Goal: Transaction & Acquisition: Purchase product/service

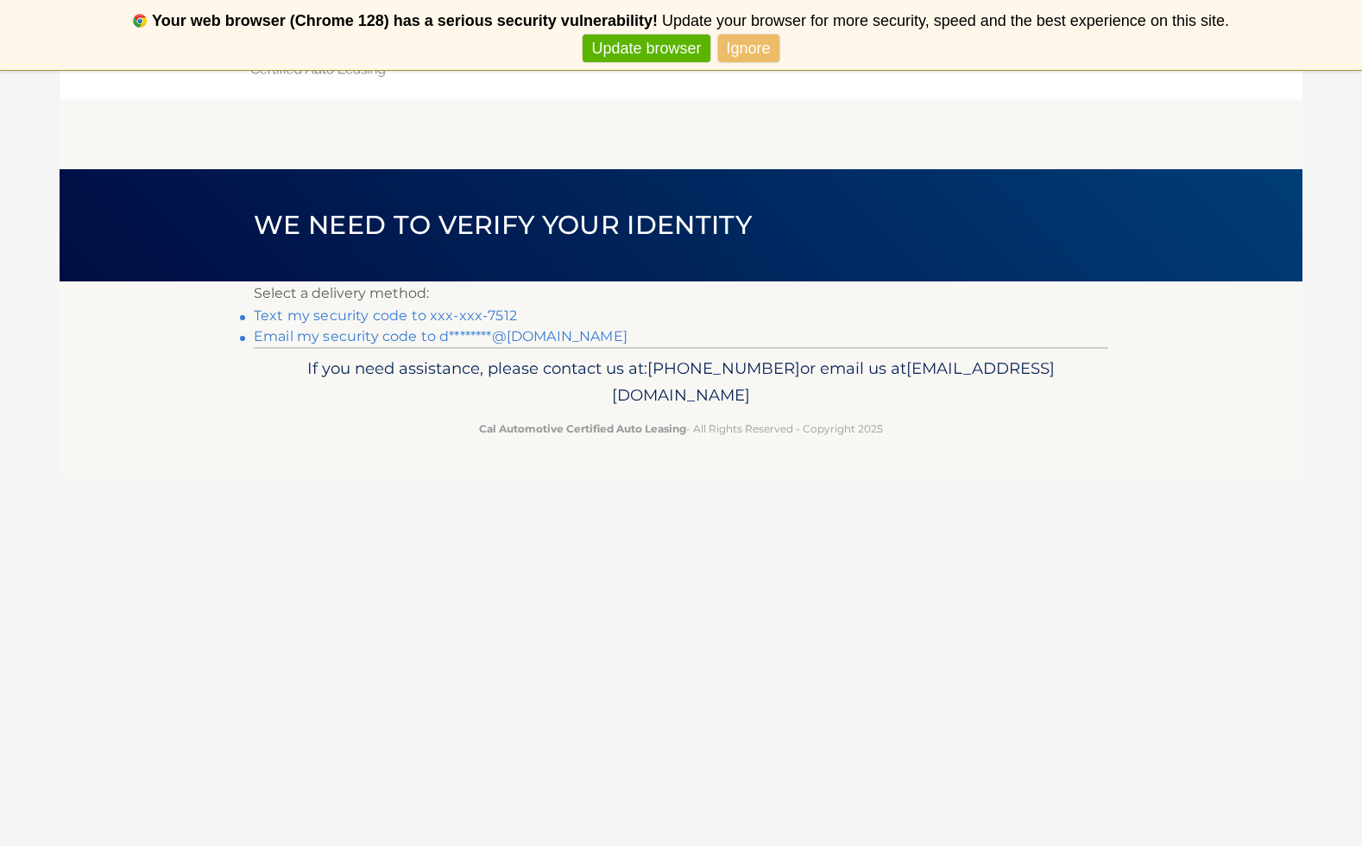
click at [742, 45] on link "Ignore" at bounding box center [748, 49] width 61 height 28
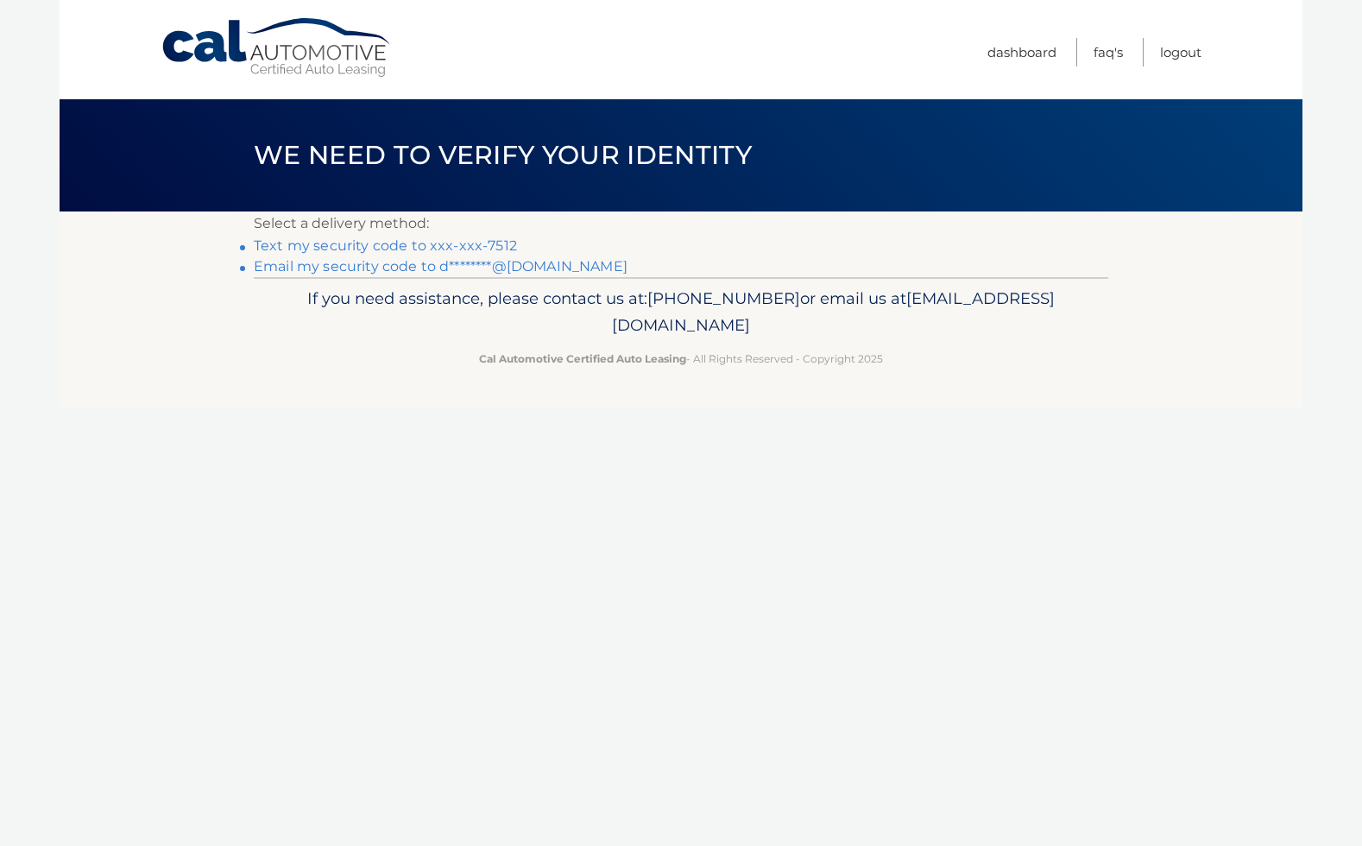
click at [376, 244] on link "Text my security code to xxx-xxx-7512" at bounding box center [385, 245] width 263 height 16
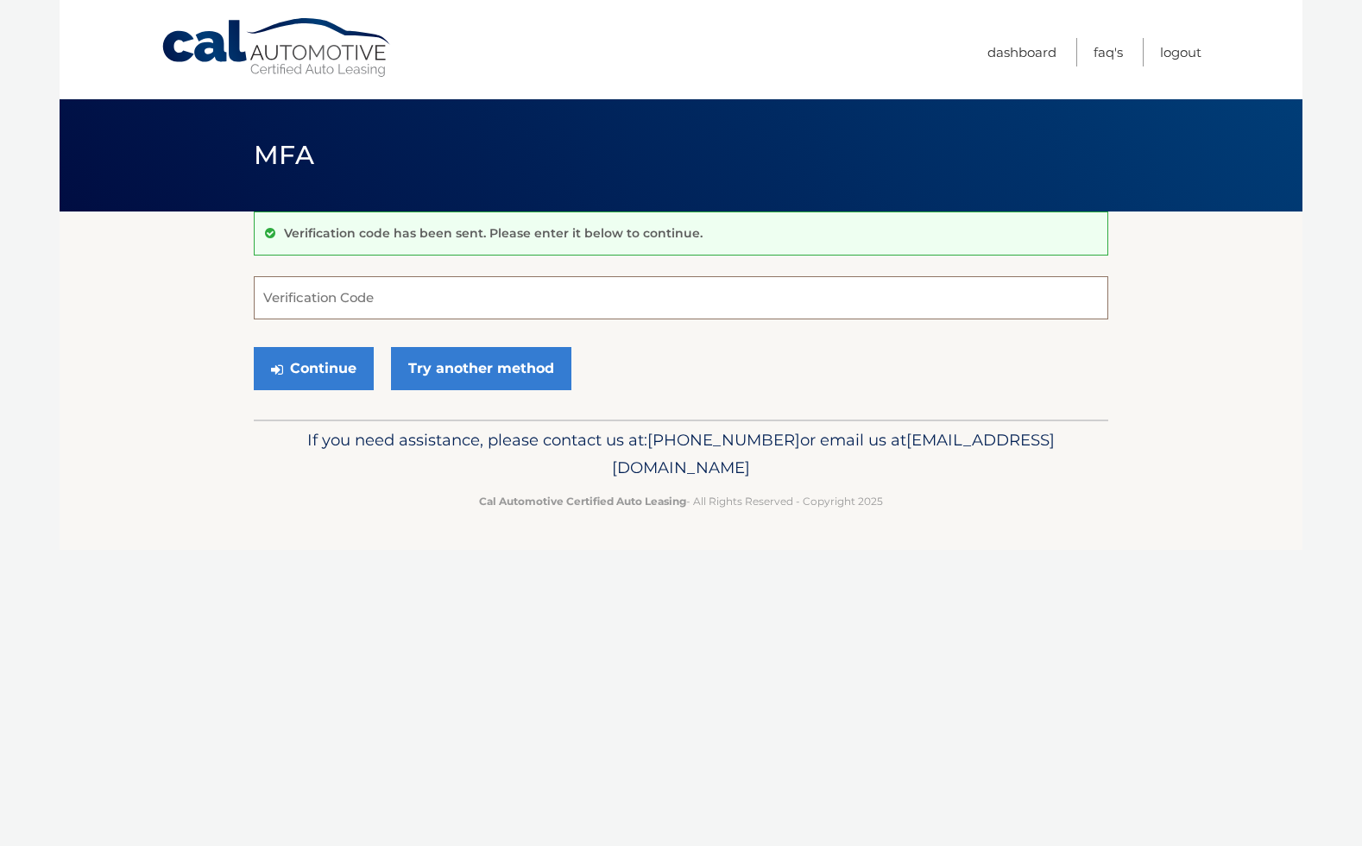
click at [409, 306] on input "Verification Code" at bounding box center [681, 297] width 855 height 43
type input "482360"
click at [334, 363] on button "Continue" at bounding box center [314, 368] width 120 height 43
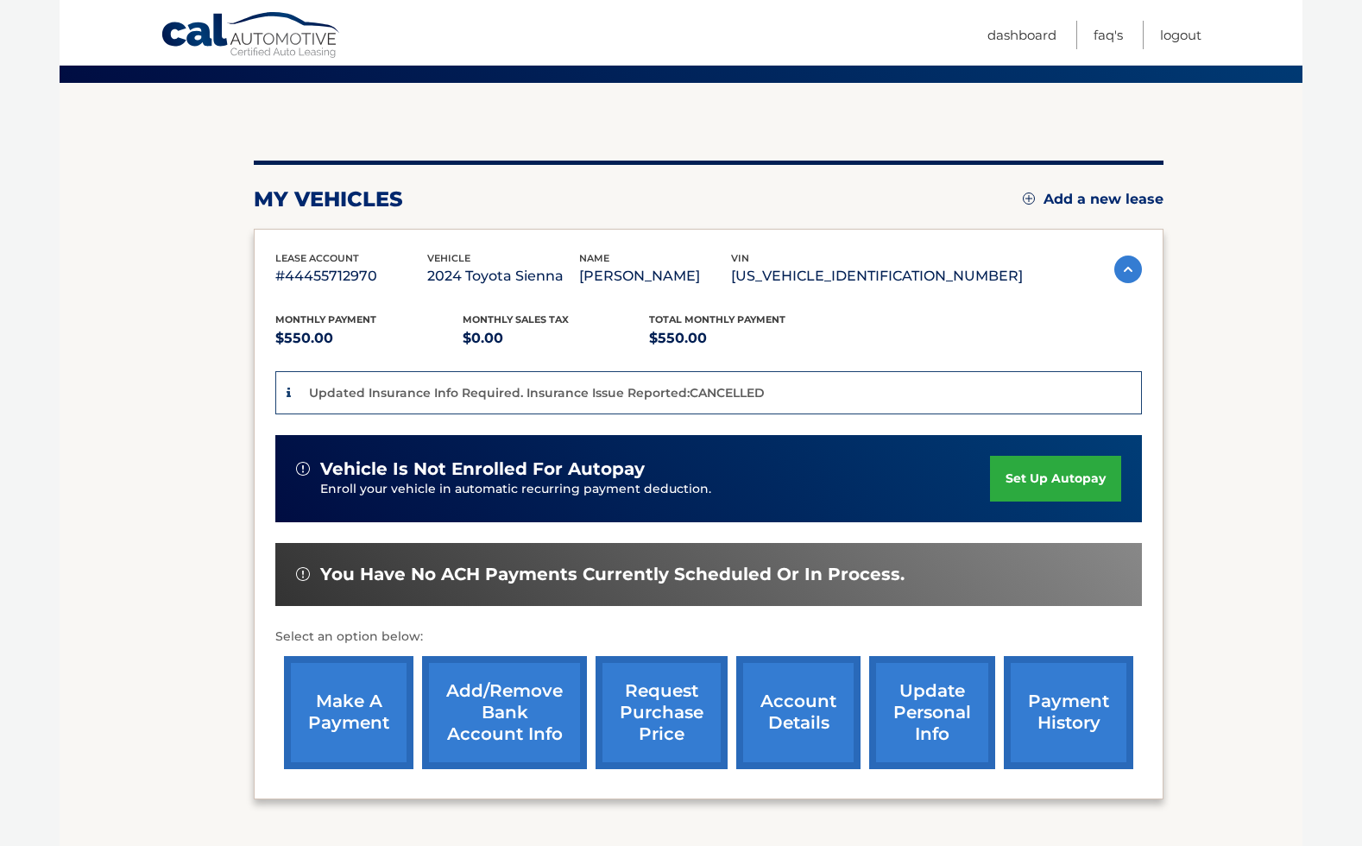
scroll to position [263, 0]
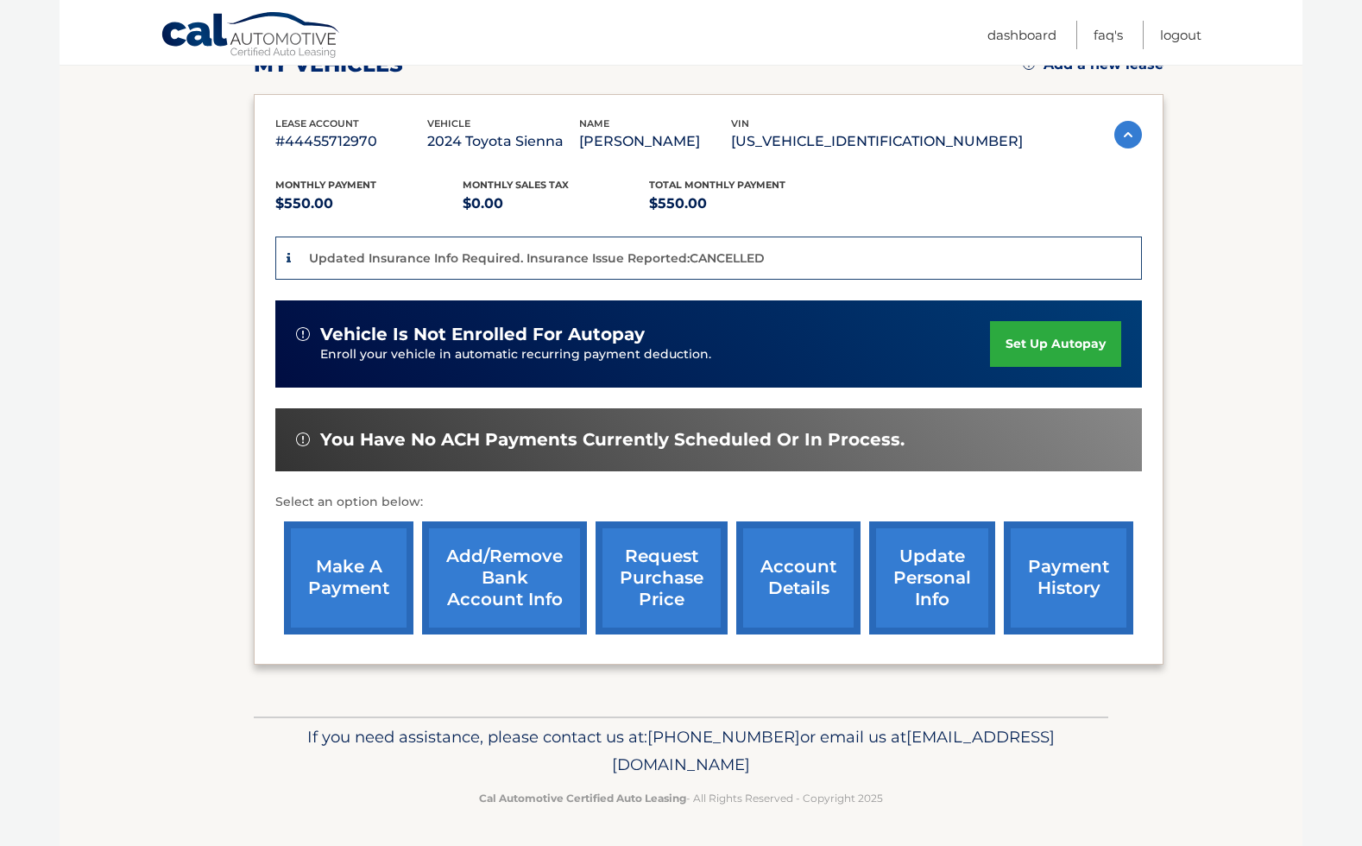
click at [348, 590] on link "make a payment" at bounding box center [348, 577] width 129 height 113
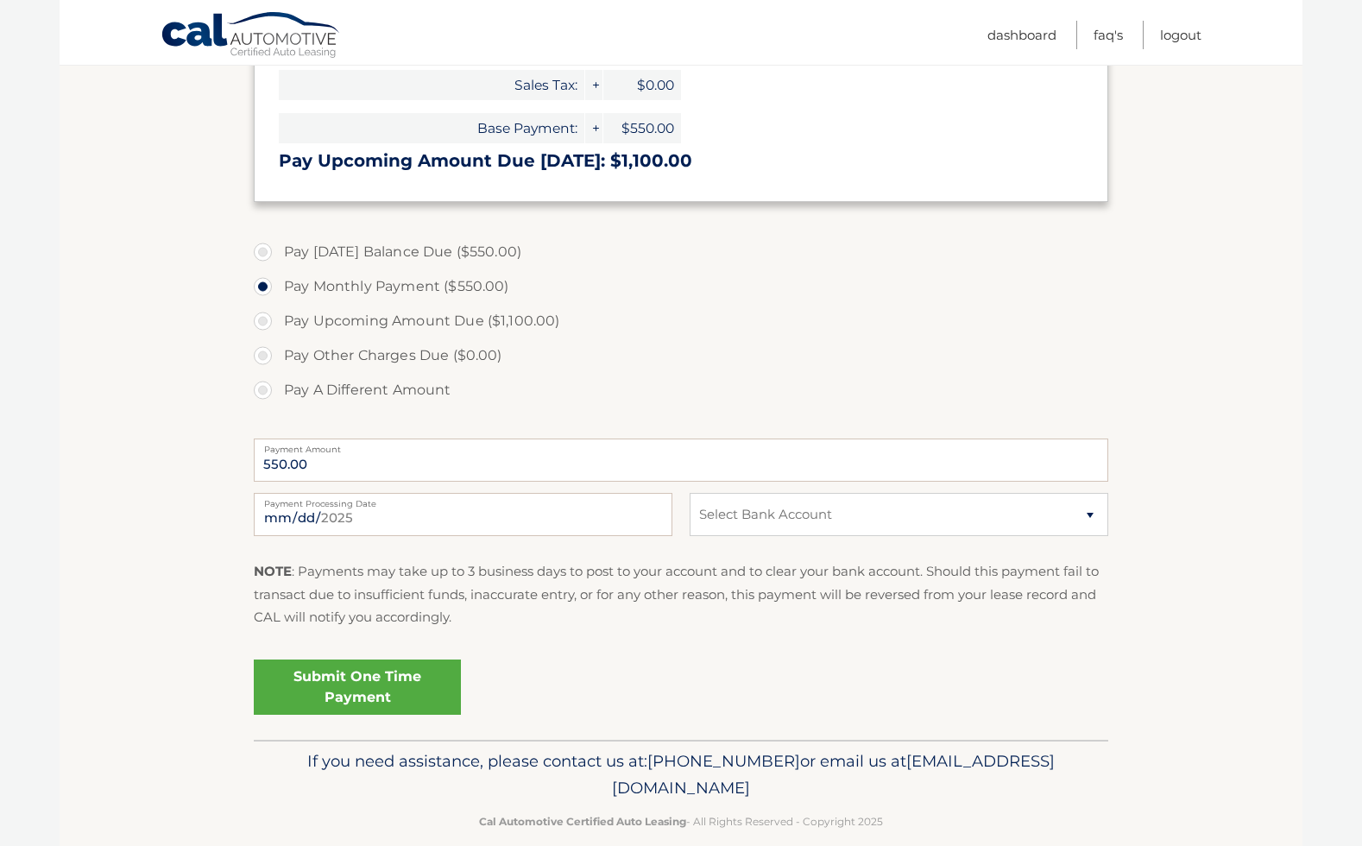
scroll to position [461, 0]
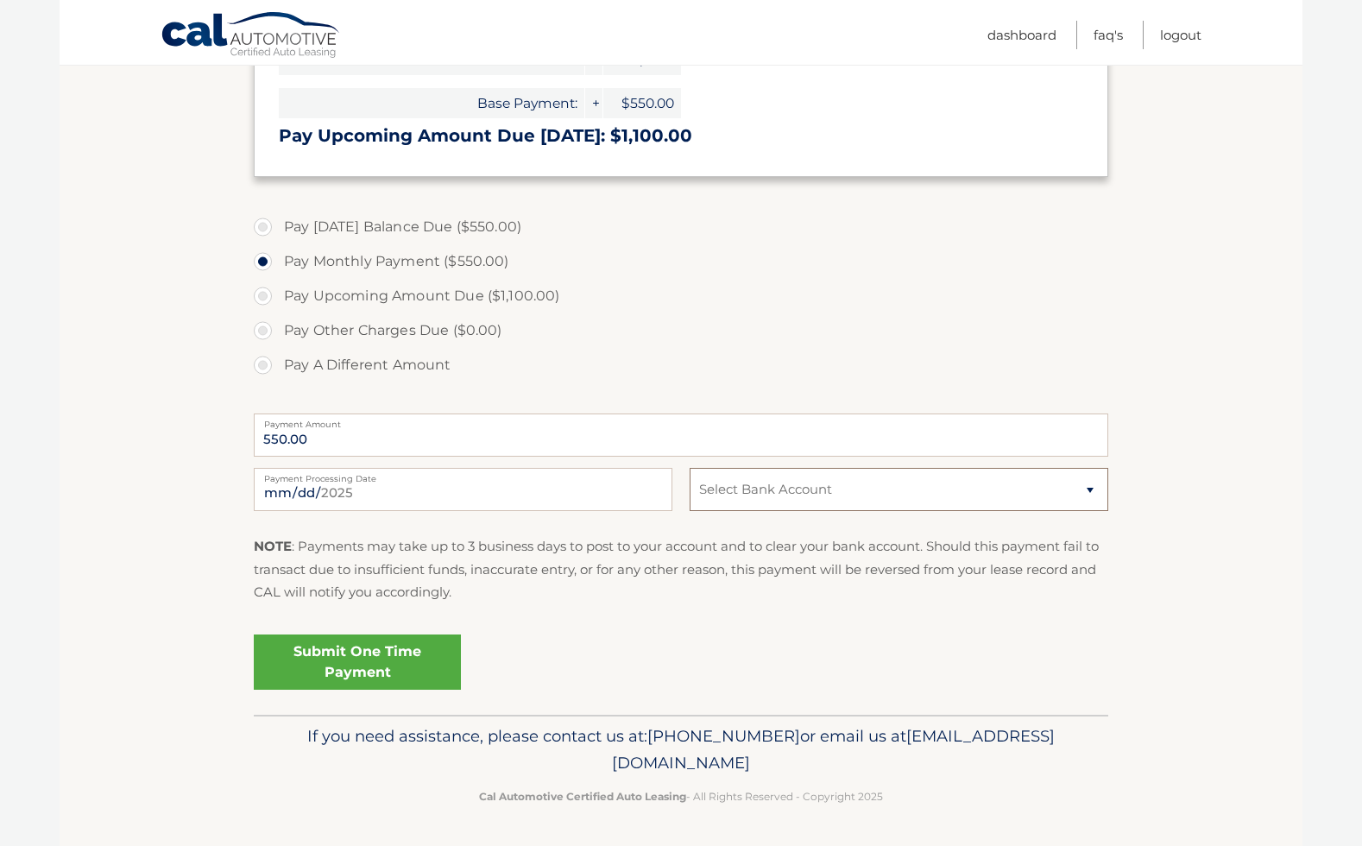
click at [736, 501] on select "Select Bank Account Checking FLAGSTAR BANK, NA *****0737 Checking JPMORGAN CHAS…" at bounding box center [899, 489] width 419 height 43
select select "YzlhOWQ4MGMtY2NmOC00OWU1LTk2MDYtZTg2Y2U2MjRiODc5"
click at [330, 655] on link "Submit One Time Payment" at bounding box center [357, 662] width 207 height 55
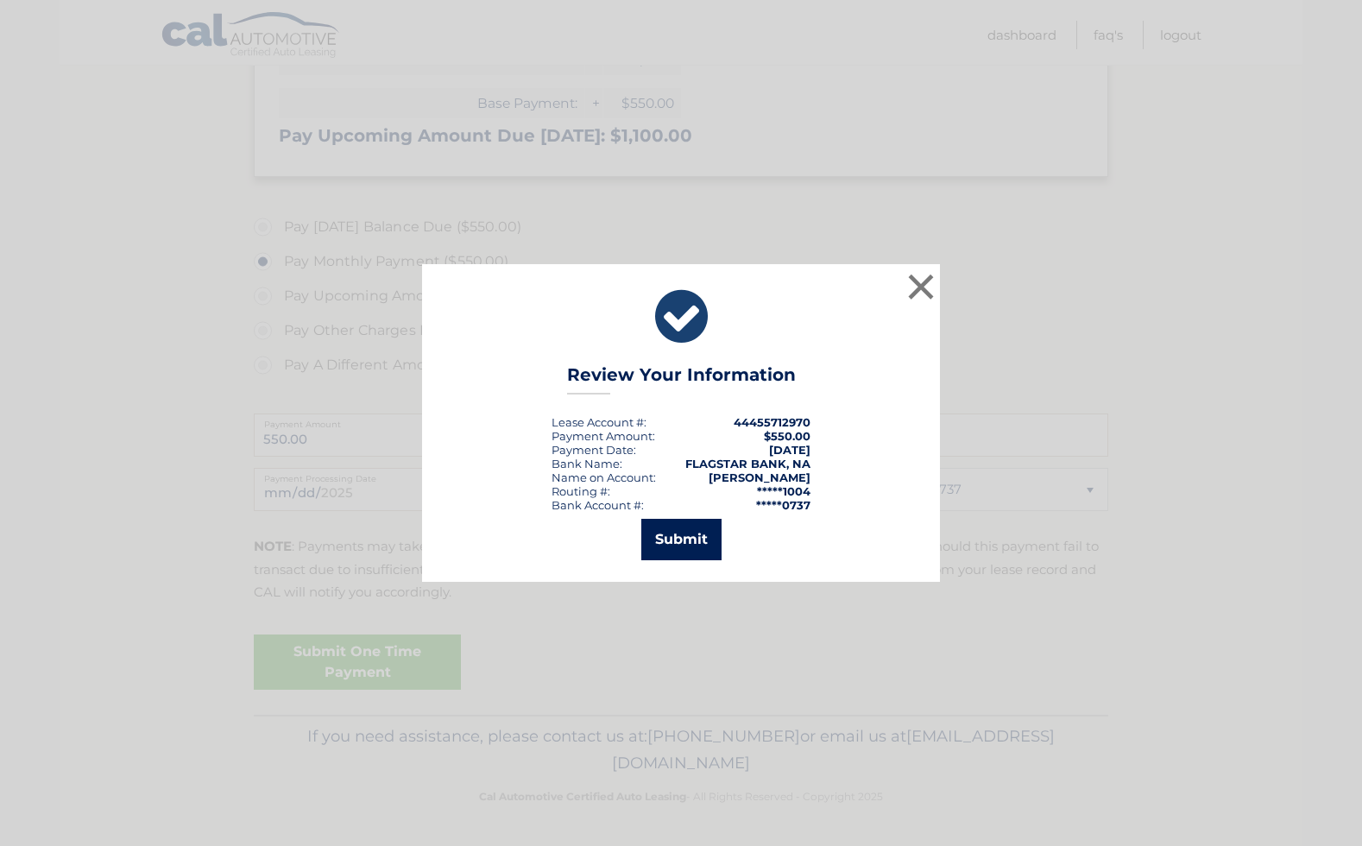
click at [680, 529] on button "Submit" at bounding box center [681, 539] width 80 height 41
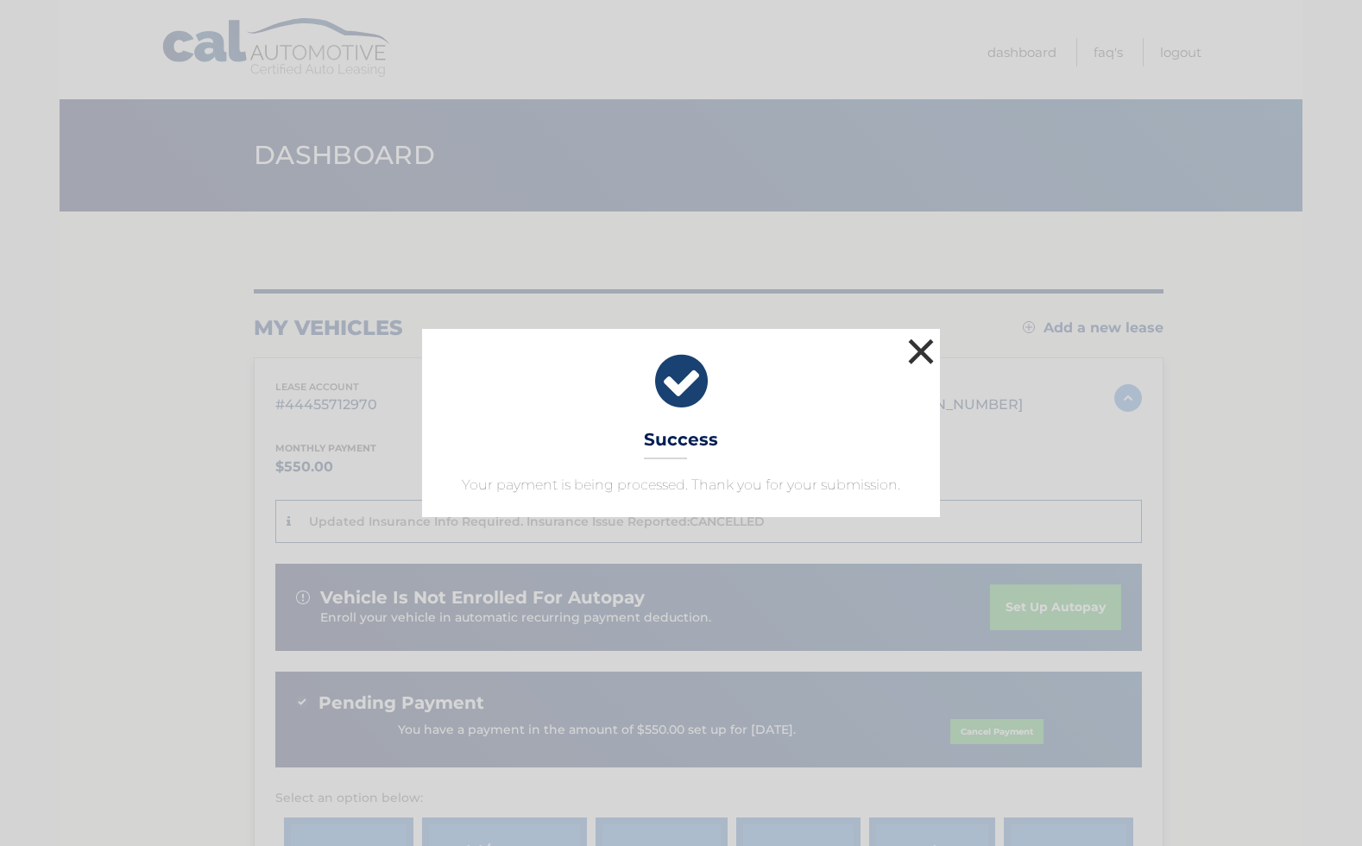
click at [919, 346] on button "×" at bounding box center [921, 351] width 35 height 35
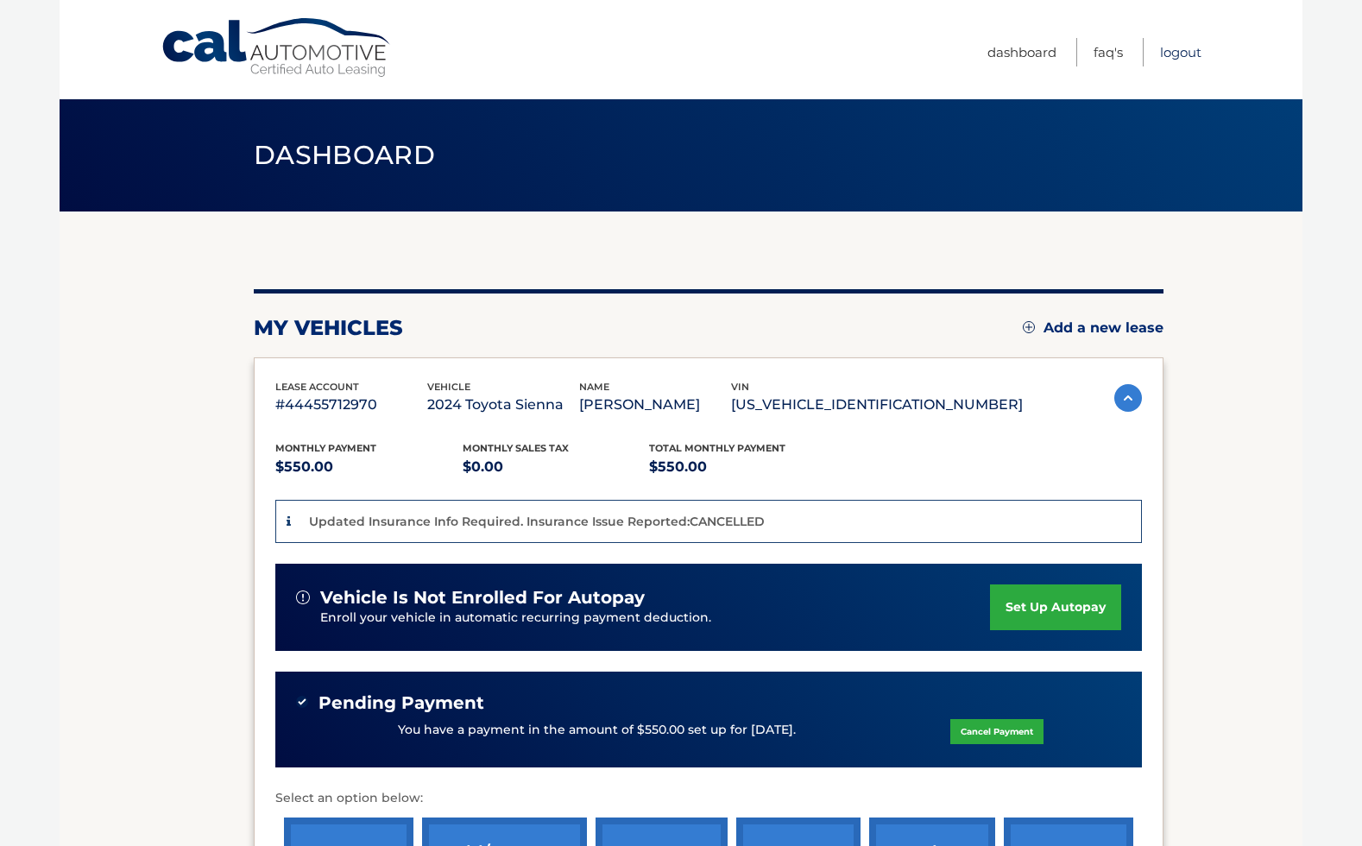
click at [1181, 54] on link "Logout" at bounding box center [1180, 52] width 41 height 28
